Goal: Information Seeking & Learning: Check status

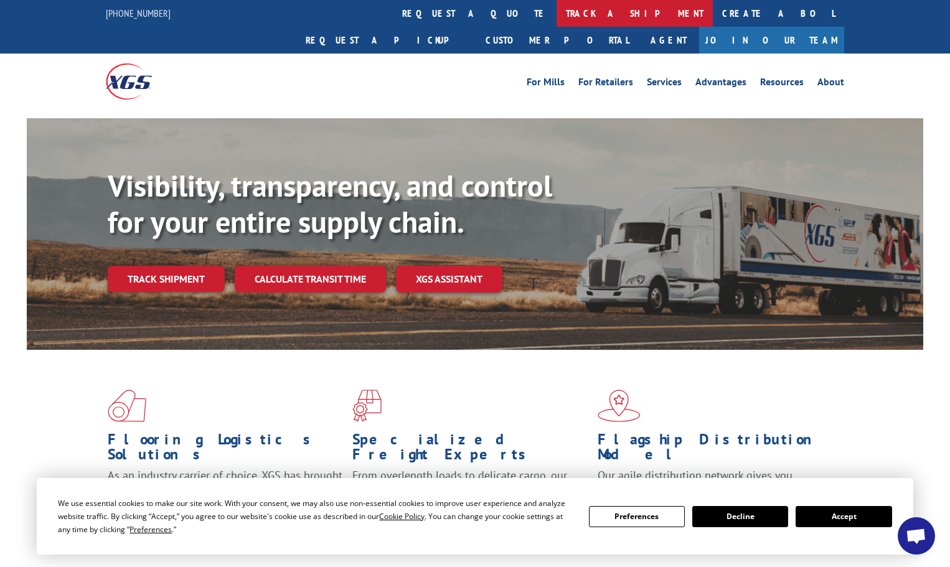
click at [557, 16] on link "track a shipment" at bounding box center [635, 13] width 156 height 27
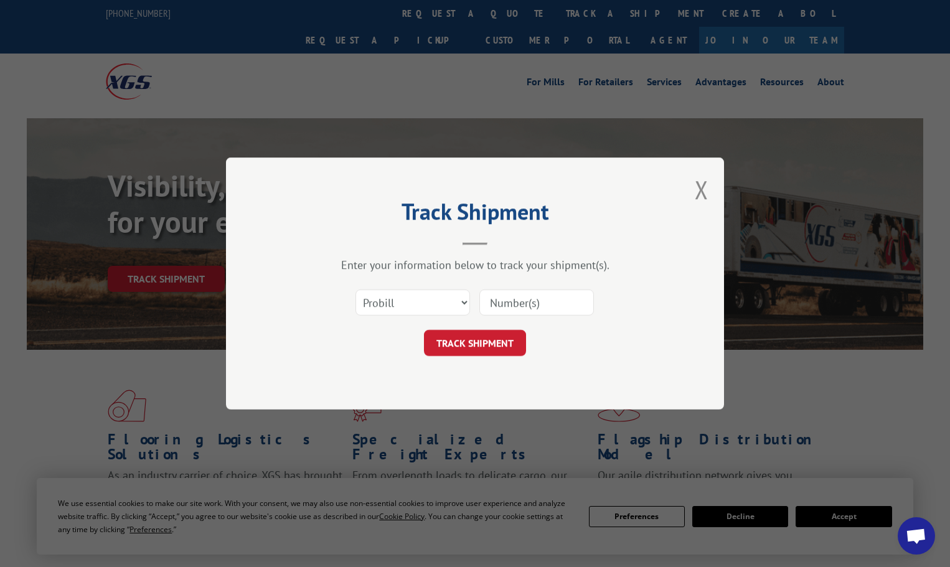
click at [415, 314] on div "Select category... Probill BOL PO" at bounding box center [412, 302] width 113 height 29
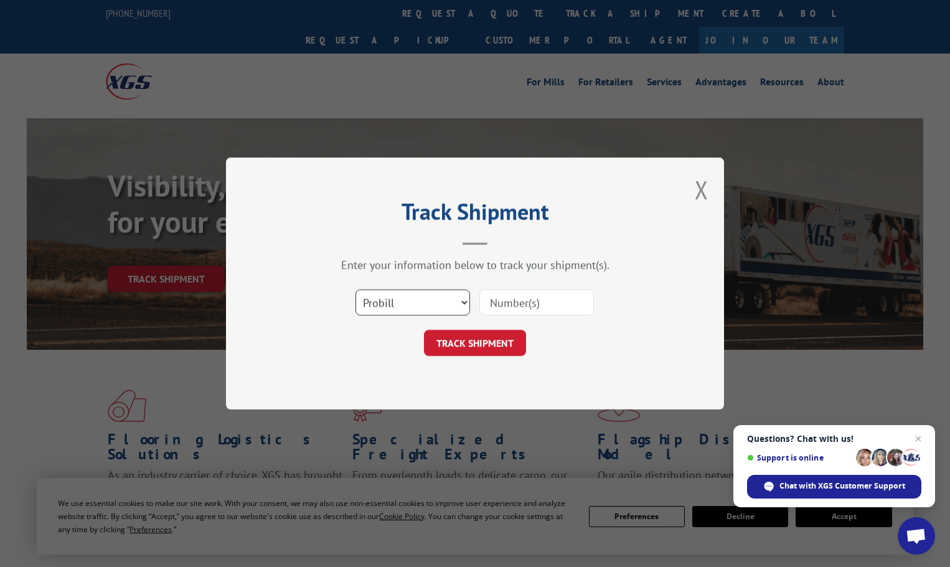
click at [418, 302] on select "Select category... Probill BOL PO" at bounding box center [413, 303] width 115 height 26
select select "bol"
click at [356, 290] on select "Select category... Probill BOL PO" at bounding box center [413, 303] width 115 height 26
drag, startPoint x: 488, startPoint y: 314, endPoint x: 493, endPoint y: 306, distance: 10.0
click at [488, 314] on input at bounding box center [536, 303] width 115 height 26
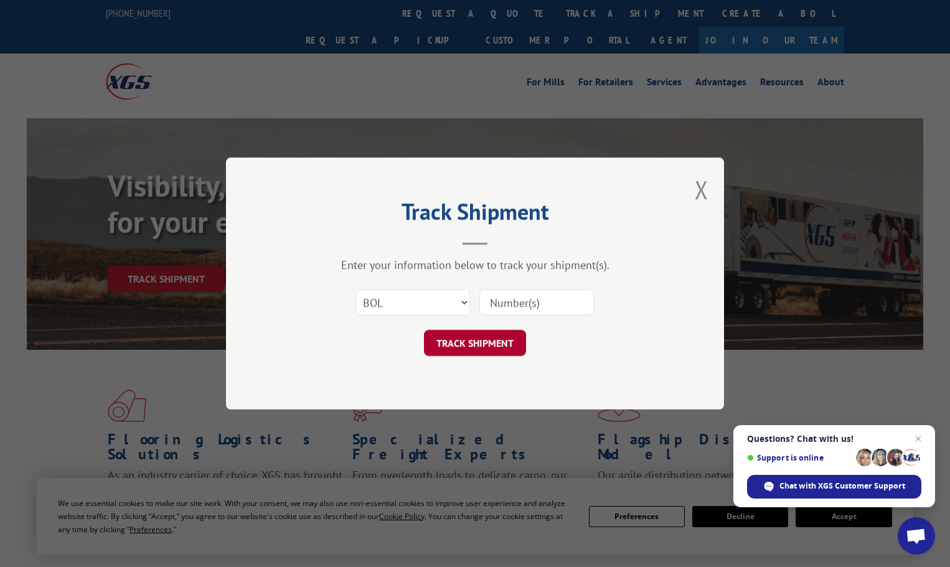
paste input "165402010"
type input "165402010"
click at [473, 344] on button "TRACK SHIPMENT" at bounding box center [475, 343] width 102 height 26
